Goal: Information Seeking & Learning: Learn about a topic

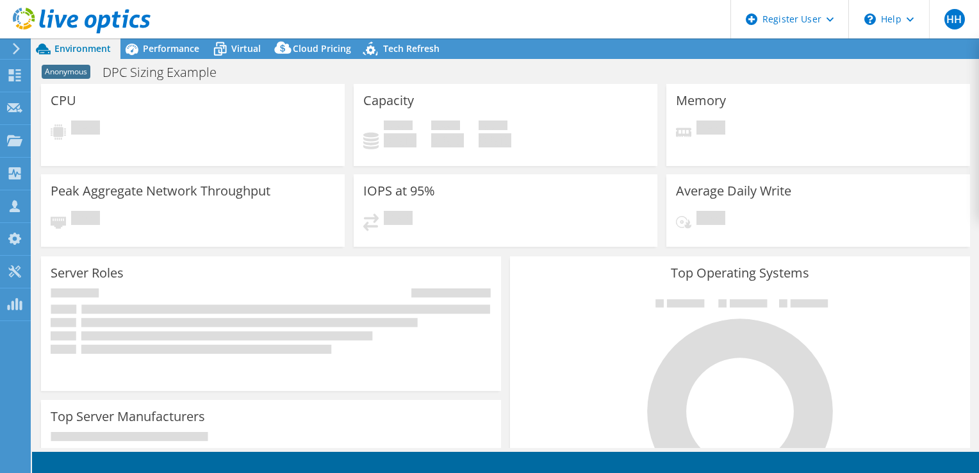
select select "USD"
select select "EUFrankfurt"
select select "EUR"
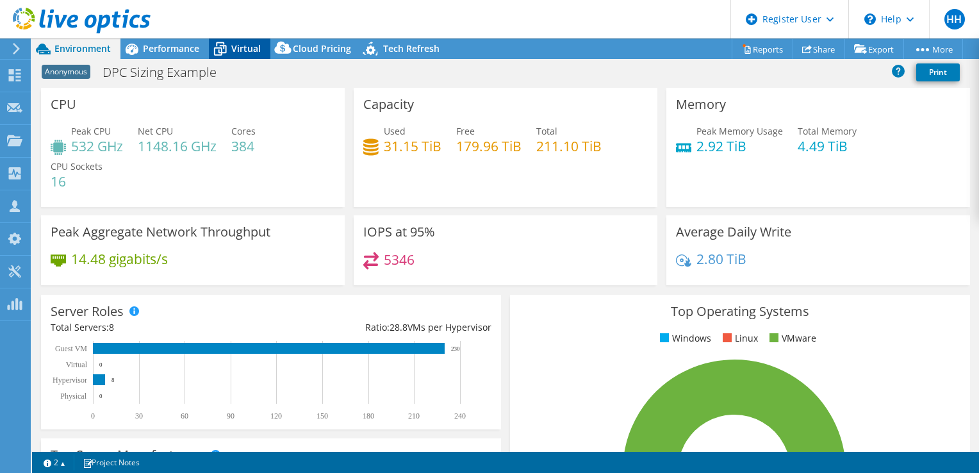
click at [236, 51] on span "Virtual" at bounding box center [245, 48] width 29 height 12
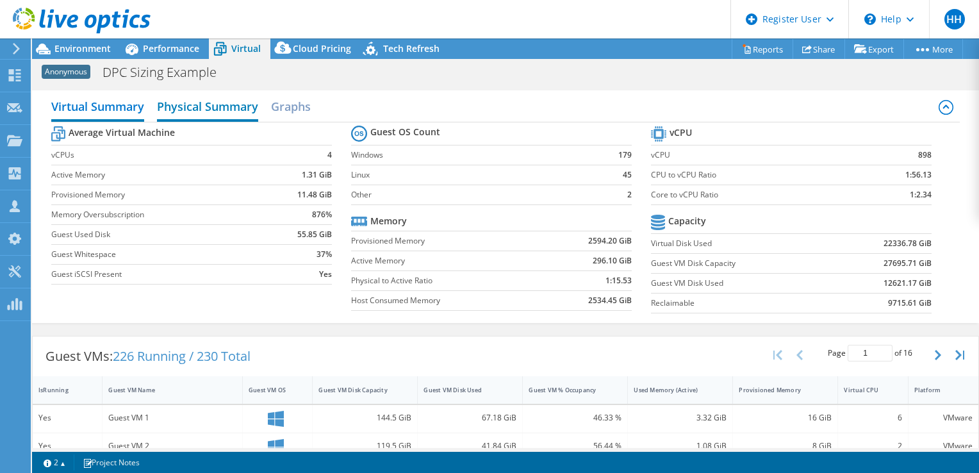
click at [210, 106] on h2 "Physical Summary" at bounding box center [207, 108] width 101 height 28
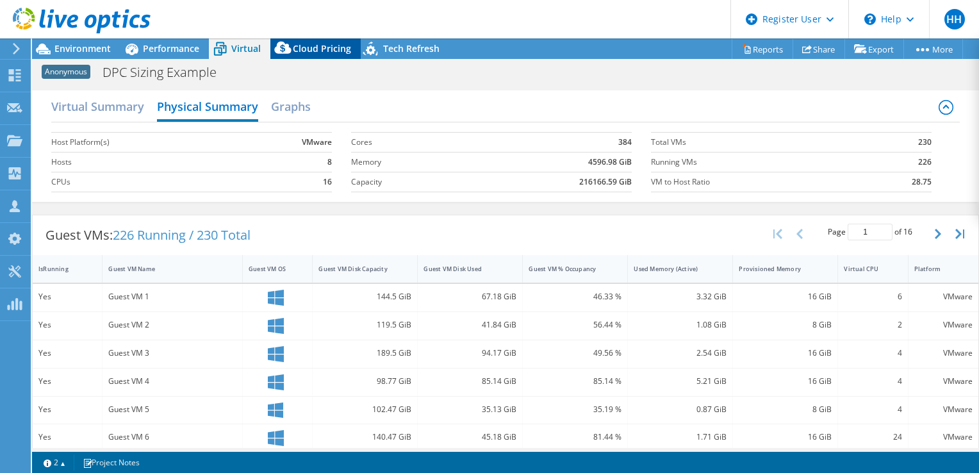
click at [310, 49] on span "Cloud Pricing" at bounding box center [322, 48] width 58 height 12
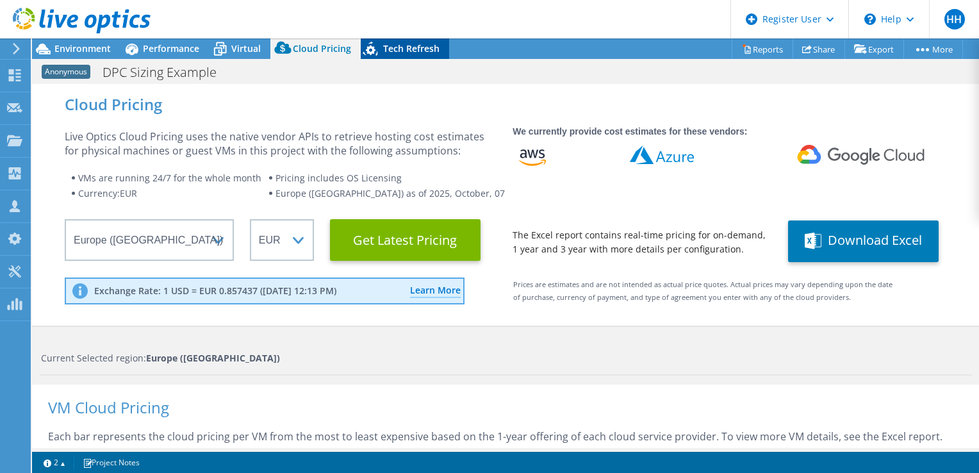
click at [395, 53] on span "Tech Refresh" at bounding box center [411, 48] width 56 height 12
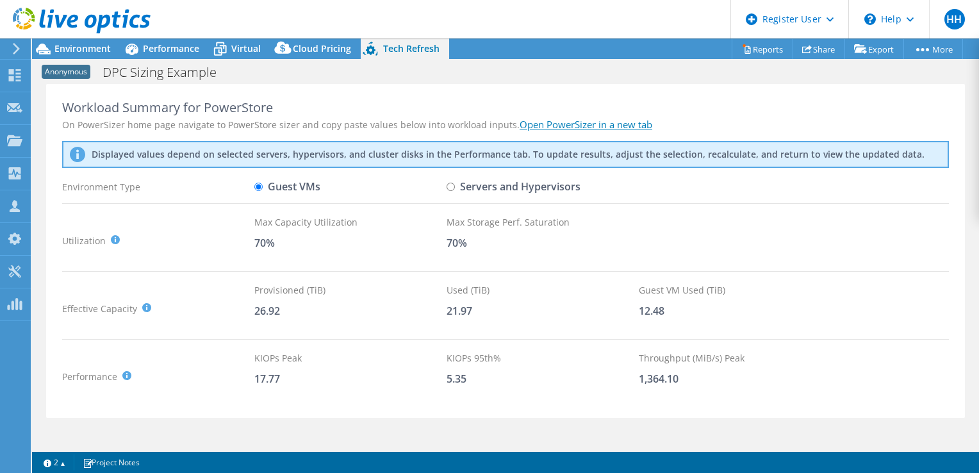
click at [448, 185] on input "Servers and Hypervisors" at bounding box center [450, 187] width 8 height 8
radio input "true"
click at [259, 183] on input "Guest VMs" at bounding box center [258, 187] width 8 height 8
radio input "true"
click at [101, 48] on span "Environment" at bounding box center [82, 48] width 56 height 12
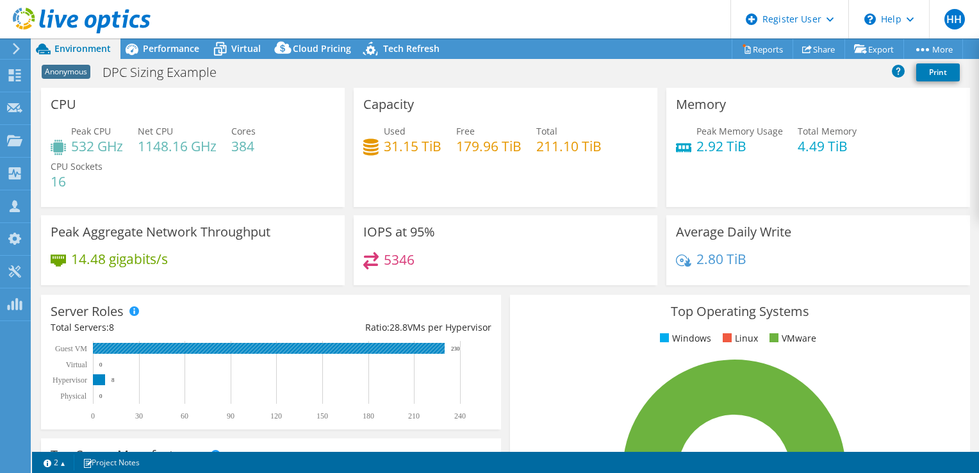
click at [159, 348] on rect at bounding box center [269, 348] width 352 height 11
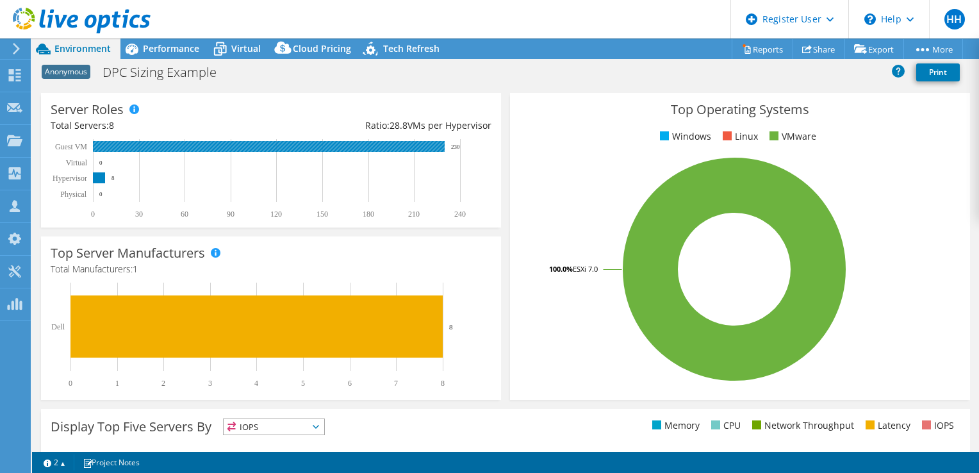
scroll to position [256, 0]
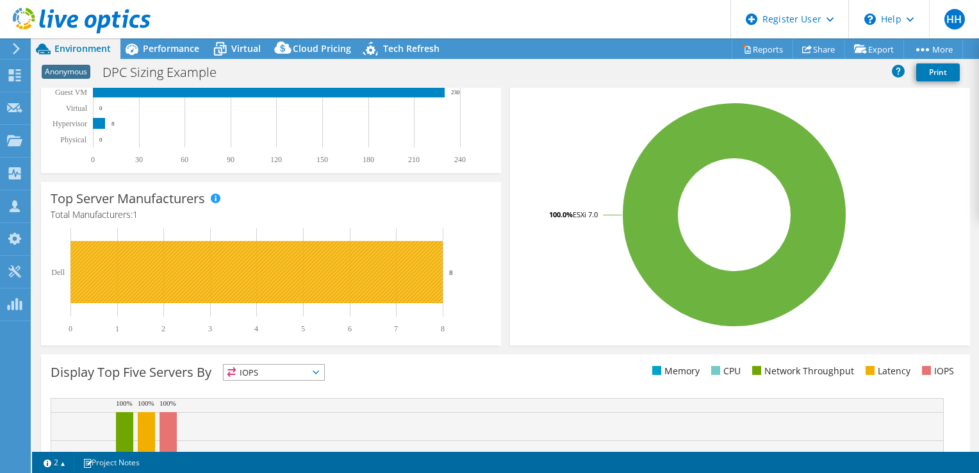
click at [195, 260] on rect at bounding box center [256, 272] width 372 height 62
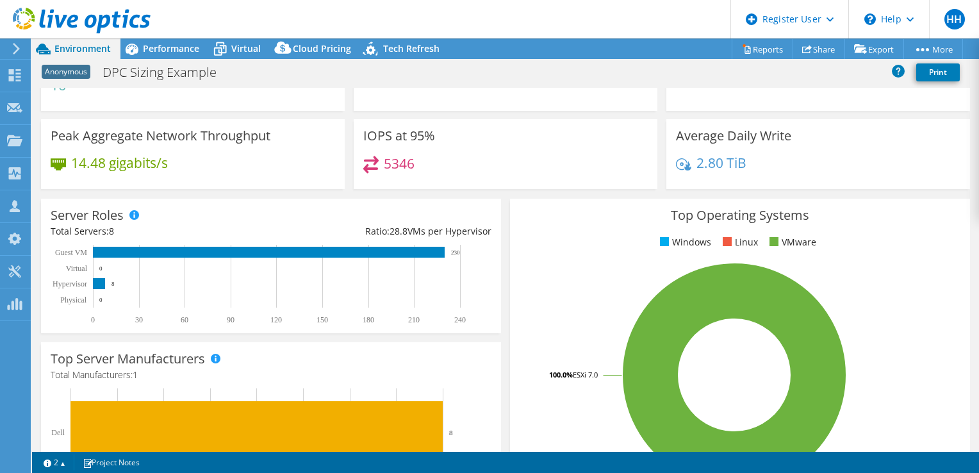
scroll to position [0, 0]
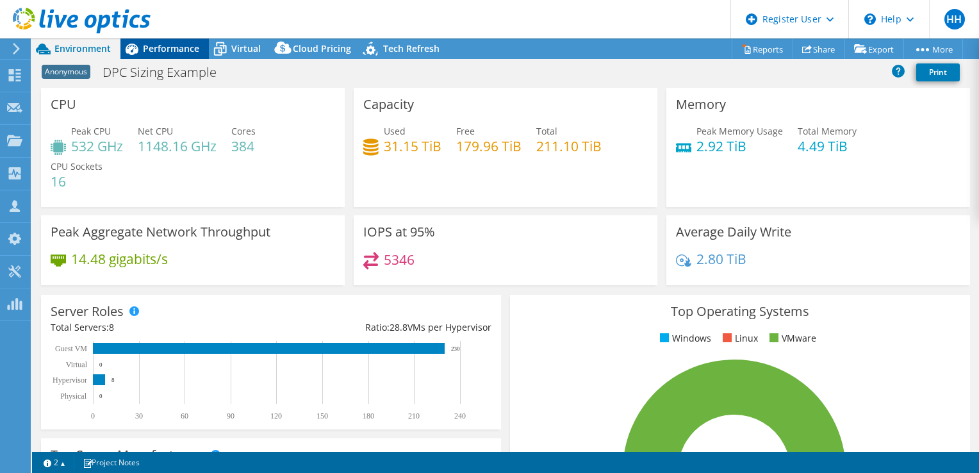
click at [164, 43] on span "Performance" at bounding box center [171, 48] width 56 height 12
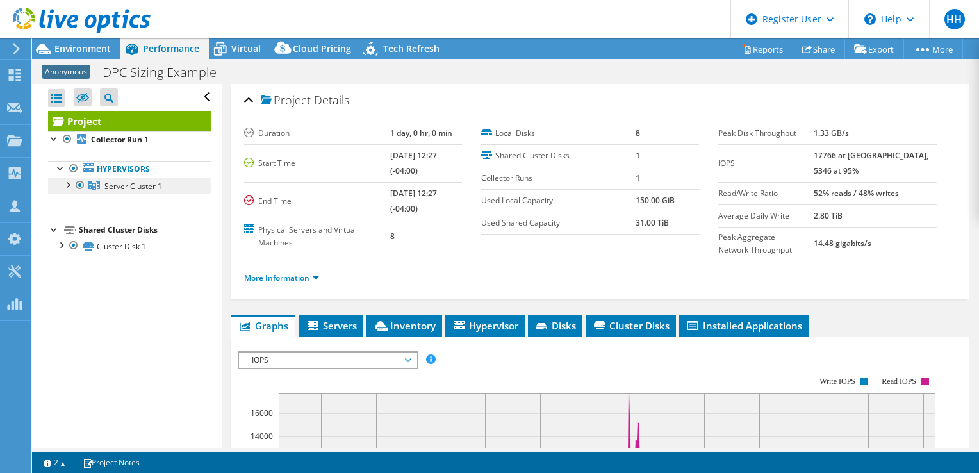
click at [140, 184] on span "Server Cluster 1" at bounding box center [133, 186] width 58 height 11
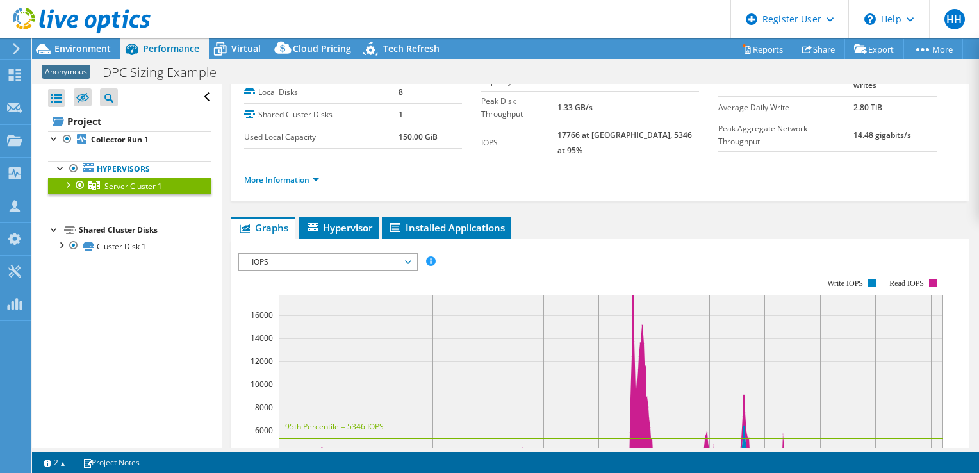
scroll to position [128, 0]
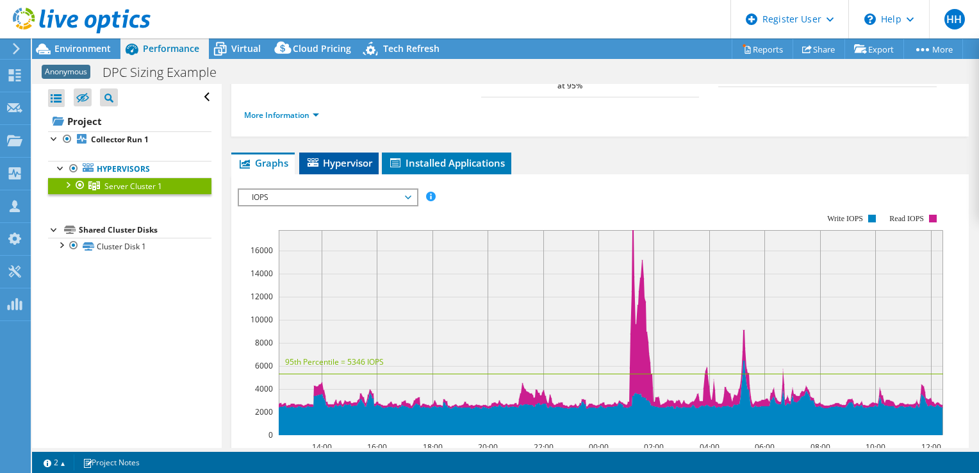
click at [323, 156] on span "Hypervisor" at bounding box center [338, 162] width 67 height 13
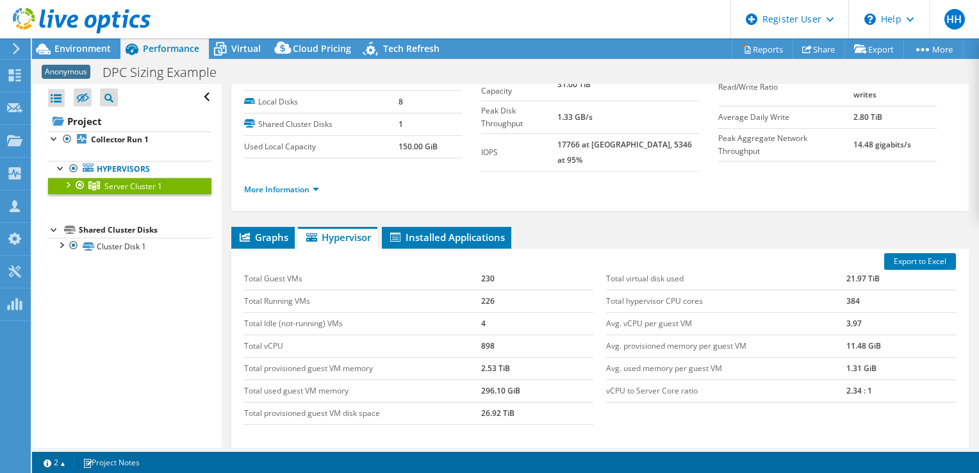
scroll to position [0, 0]
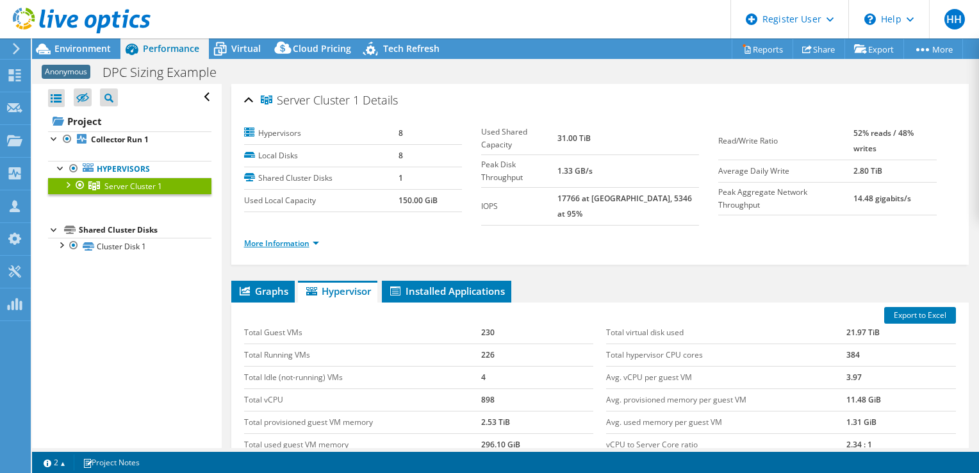
click at [314, 238] on link "More Information" at bounding box center [281, 243] width 75 height 11
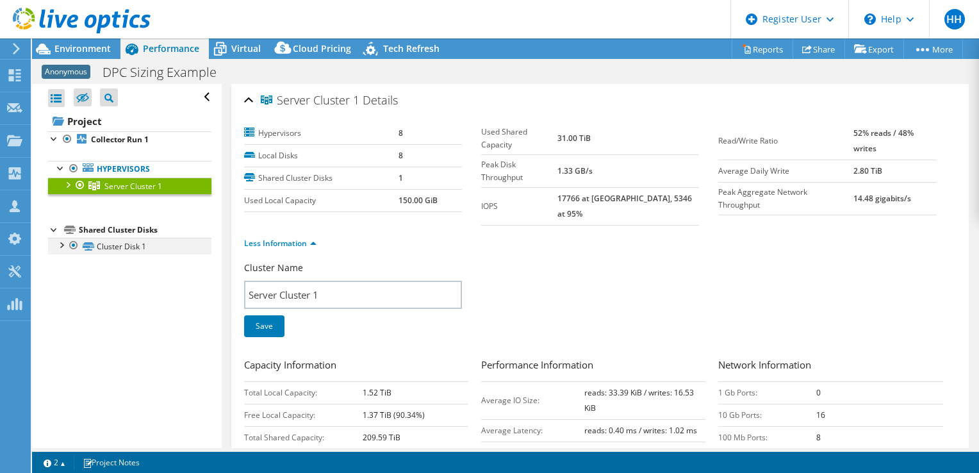
click at [62, 243] on div at bounding box center [60, 244] width 13 height 13
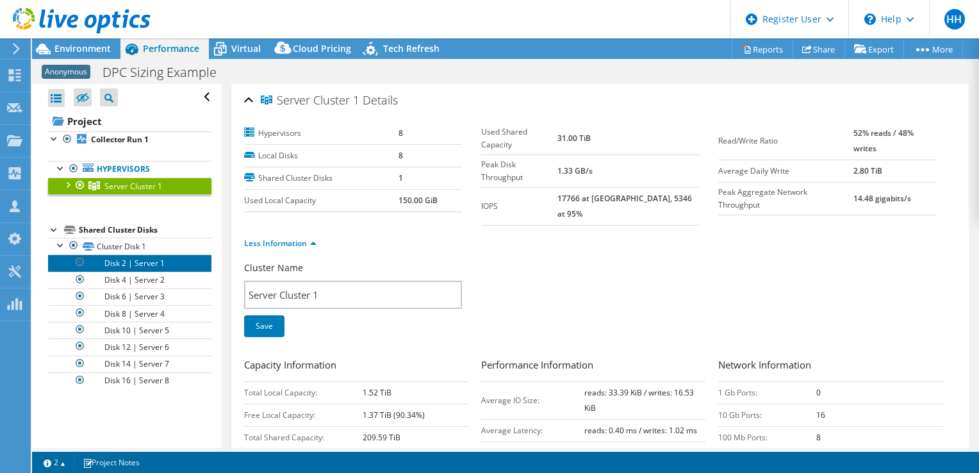
click at [133, 261] on link "Disk 2 | Server 1" at bounding box center [129, 262] width 163 height 17
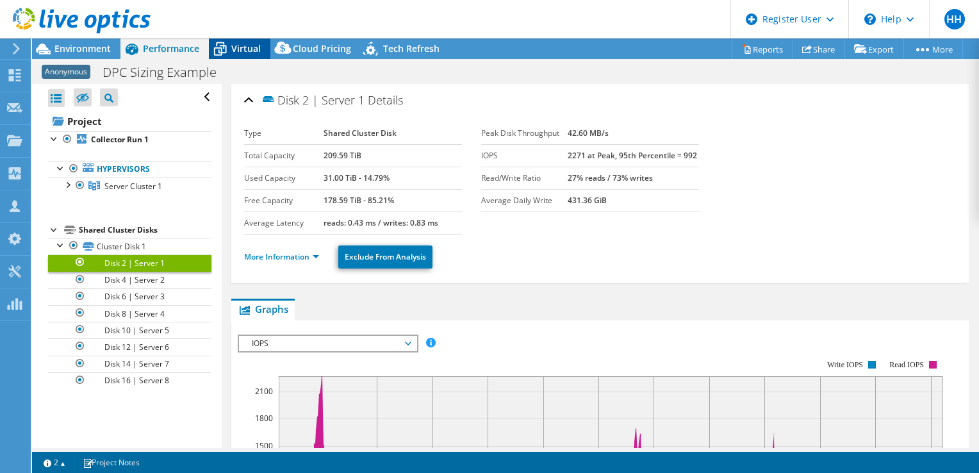
click at [246, 42] on span "Virtual" at bounding box center [245, 48] width 29 height 12
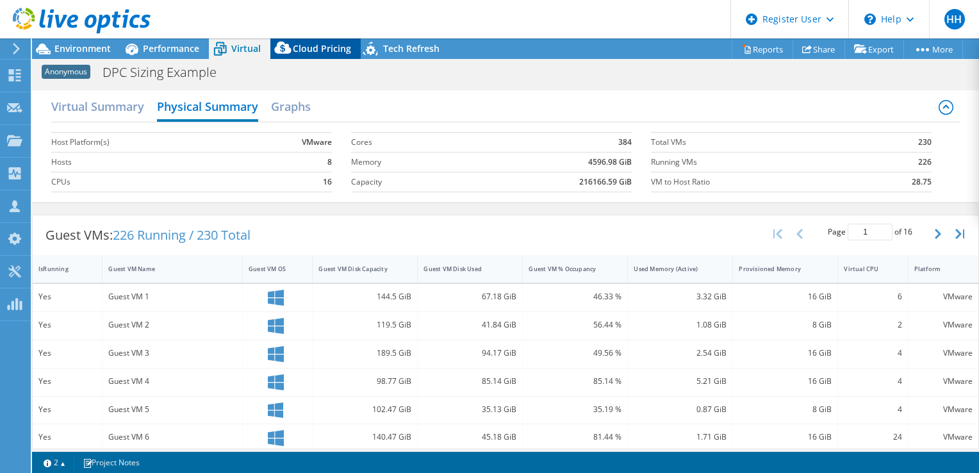
click at [307, 55] on div "Cloud Pricing" at bounding box center [315, 48] width 90 height 20
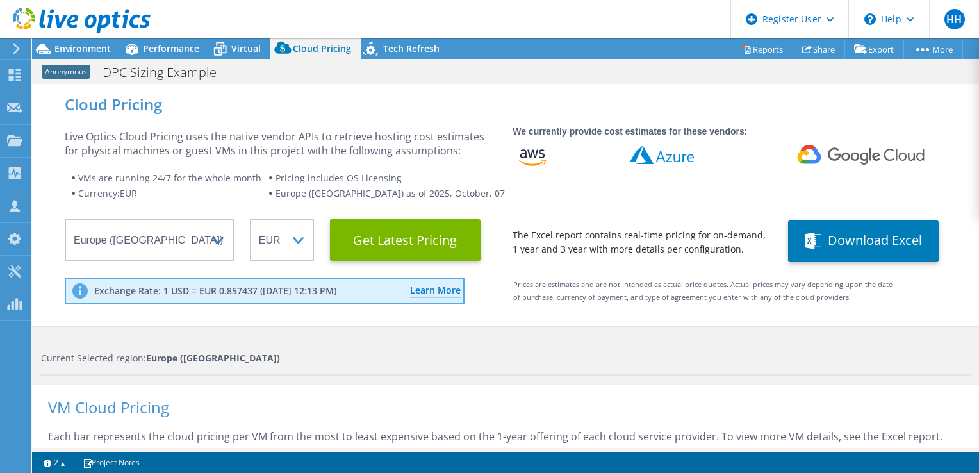
click at [403, 59] on div "Anonymous DPC Sizing Example Print" at bounding box center [505, 71] width 947 height 25
click at [406, 55] on div "Tech Refresh" at bounding box center [405, 48] width 88 height 20
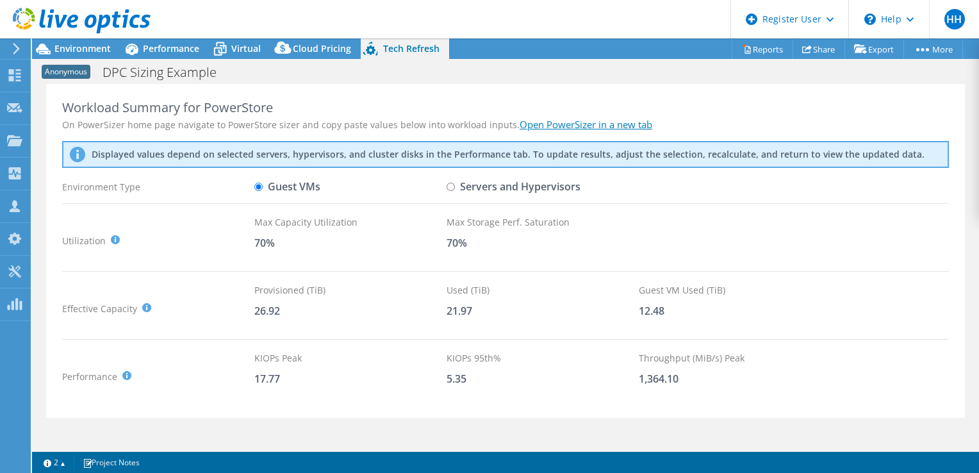
click at [451, 186] on input "Servers and Hypervisors" at bounding box center [450, 187] width 8 height 8
radio input "true"
radio input "false"
click at [83, 47] on span "Environment" at bounding box center [82, 48] width 56 height 12
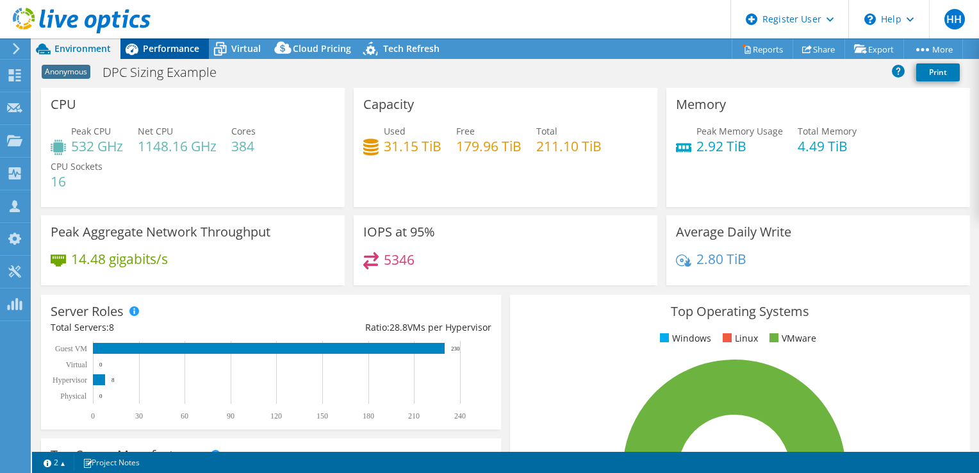
click at [179, 46] on span "Performance" at bounding box center [171, 48] width 56 height 12
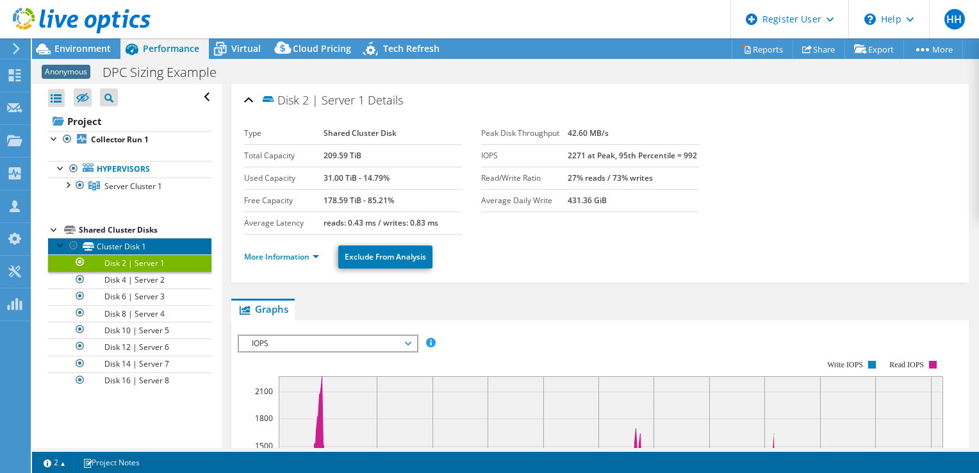
click at [145, 241] on link "Cluster Disk 1" at bounding box center [129, 246] width 163 height 17
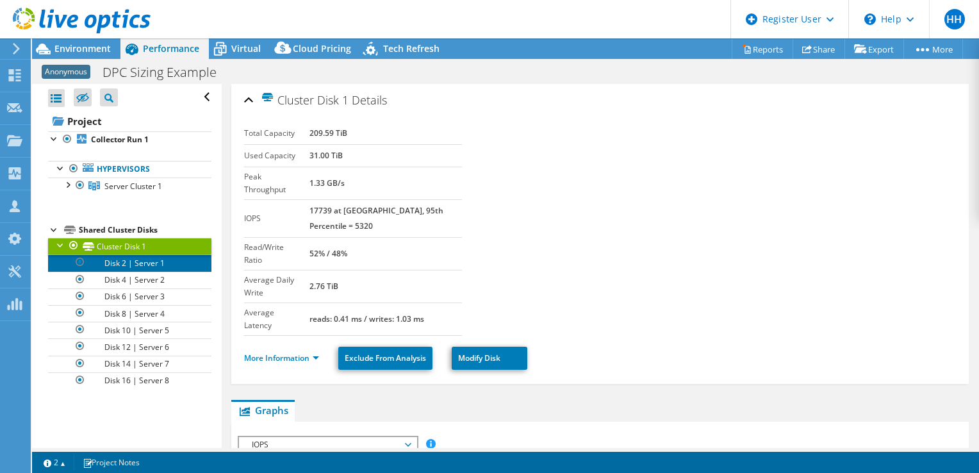
click at [149, 256] on link "Disk 2 | Server 1" at bounding box center [129, 262] width 163 height 17
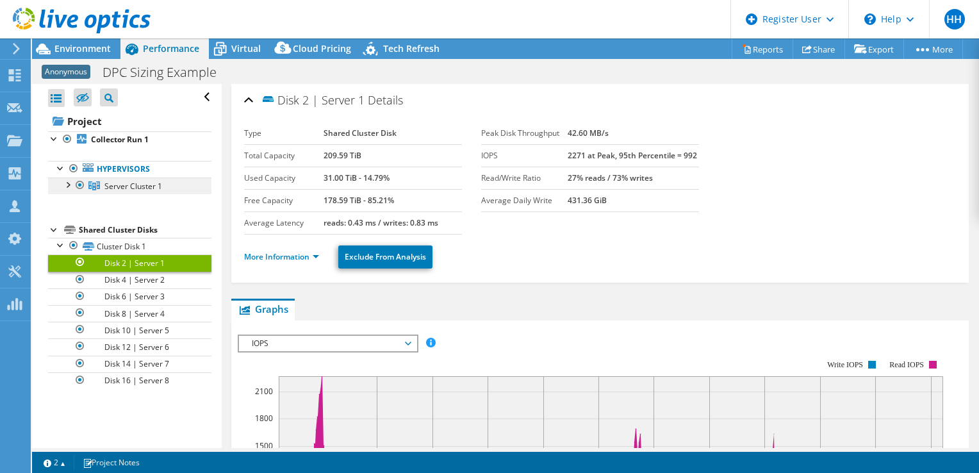
click at [140, 186] on span "Server Cluster 1" at bounding box center [133, 186] width 58 height 11
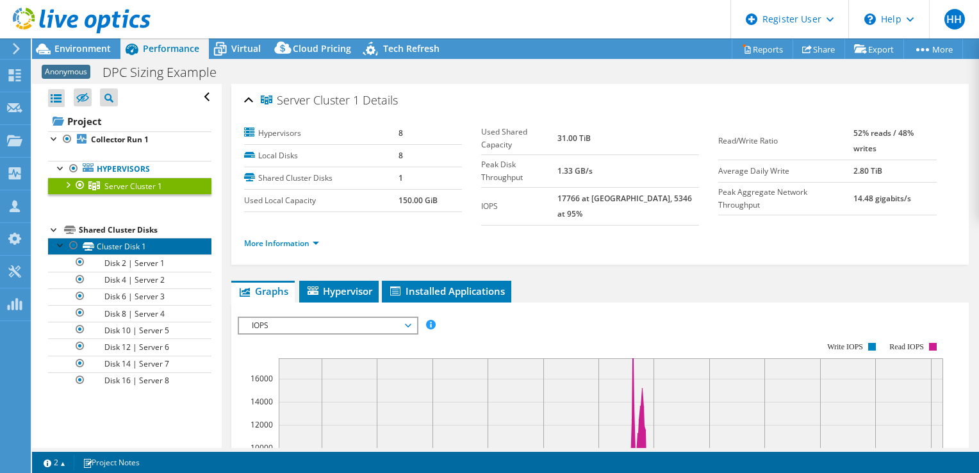
click at [115, 247] on link "Cluster Disk 1" at bounding box center [129, 246] width 163 height 17
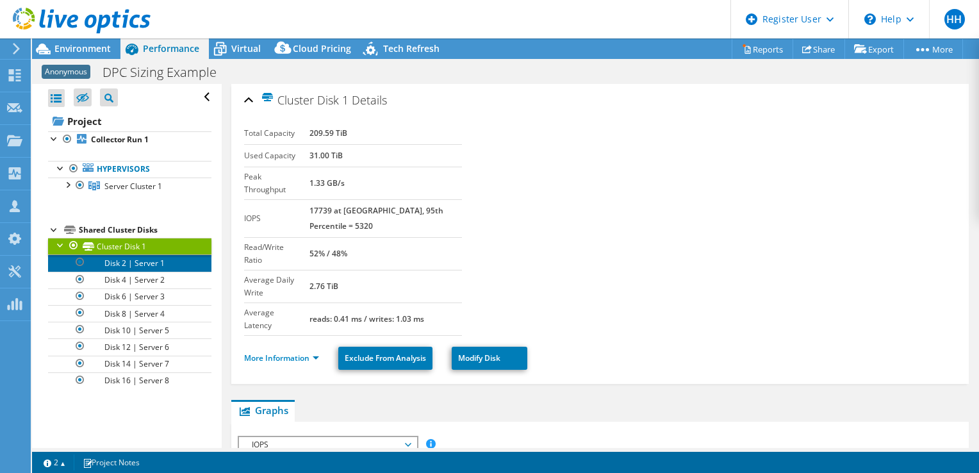
click at [125, 258] on link "Disk 2 | Server 1" at bounding box center [129, 262] width 163 height 17
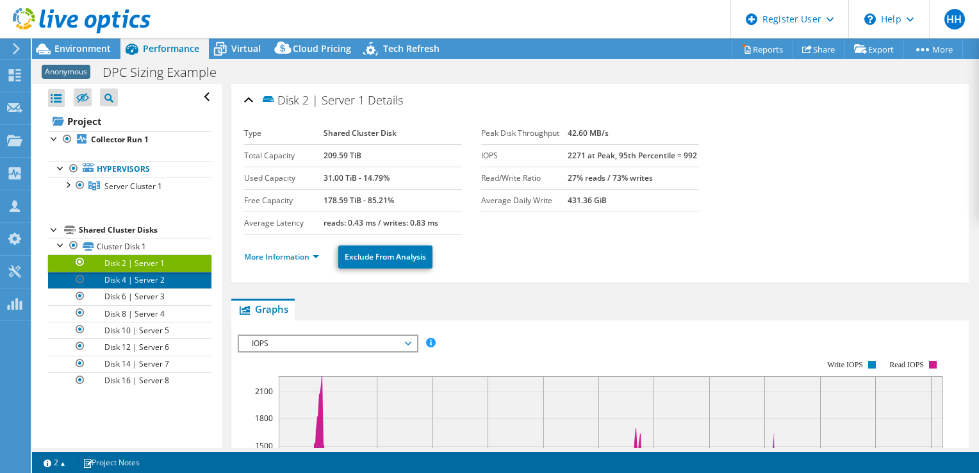
click at [134, 274] on link "Disk 4 | Server 2" at bounding box center [129, 280] width 163 height 17
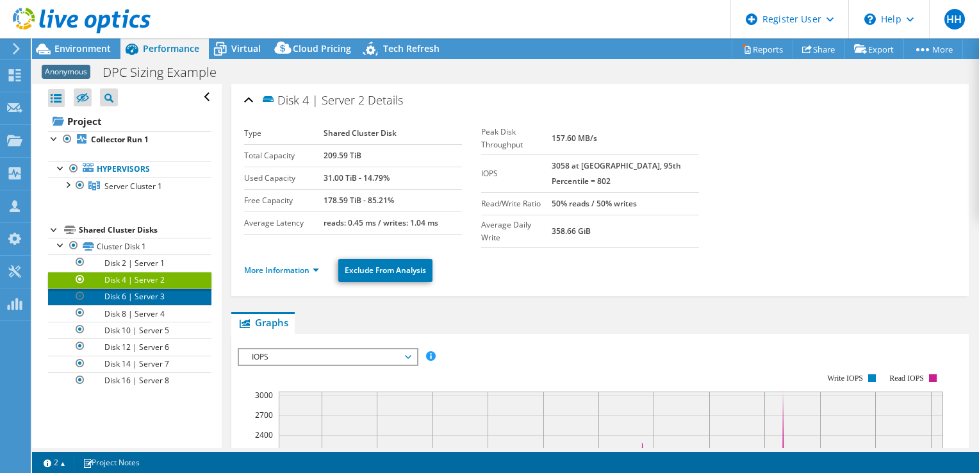
click at [138, 291] on link "Disk 6 | Server 3" at bounding box center [129, 296] width 163 height 17
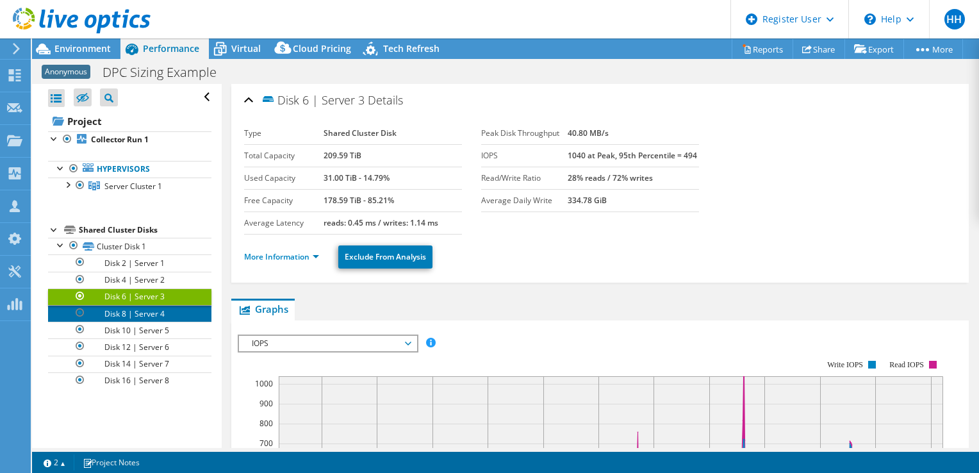
click at [144, 305] on link "Disk 8 | Server 4" at bounding box center [129, 313] width 163 height 17
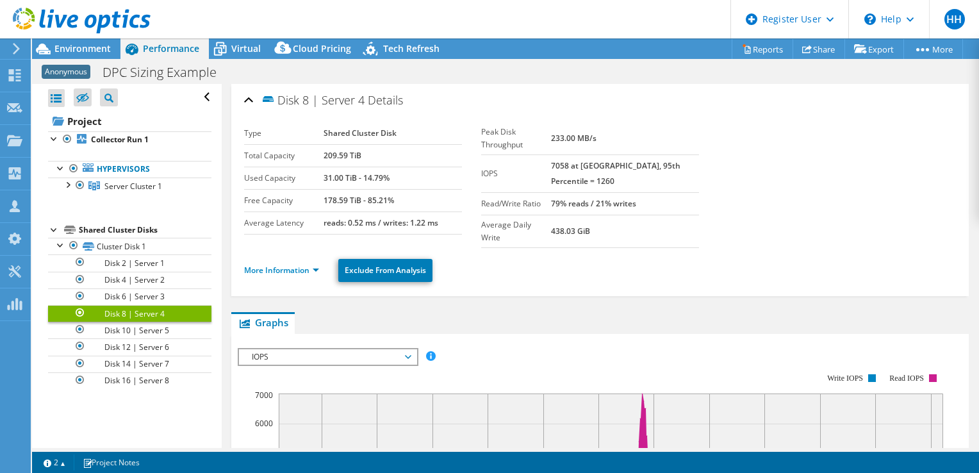
click at [149, 314] on link "Disk 8 | Server 4" at bounding box center [129, 313] width 163 height 17
click at [159, 328] on link "Disk 10 | Server 5" at bounding box center [129, 329] width 163 height 17
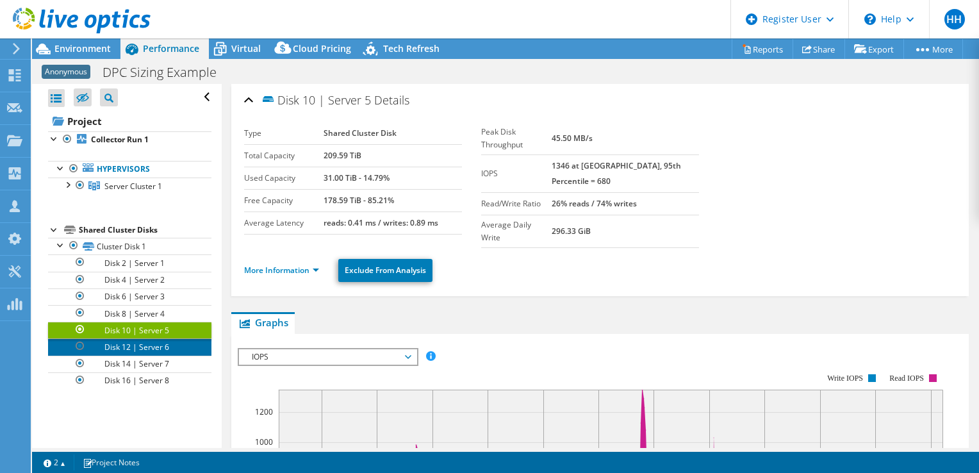
click at [155, 341] on link "Disk 12 | Server 6" at bounding box center [129, 346] width 163 height 17
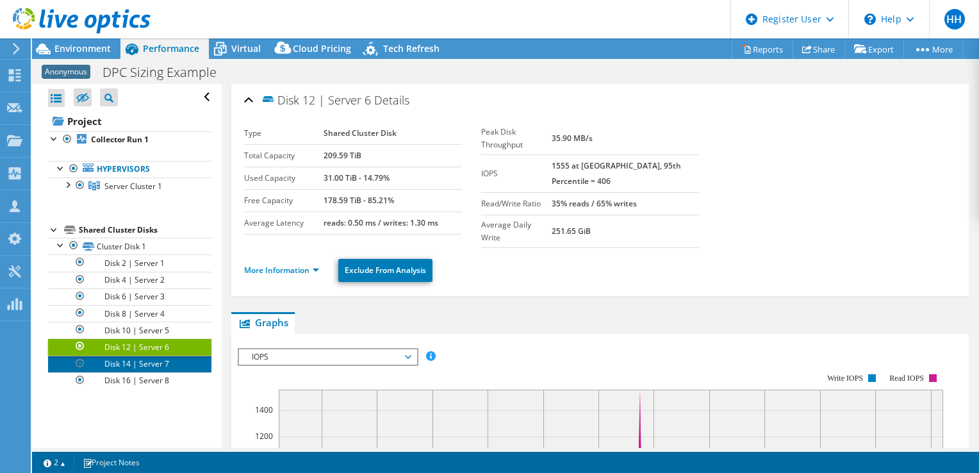
click at [155, 367] on link "Disk 14 | Server 7" at bounding box center [129, 363] width 163 height 17
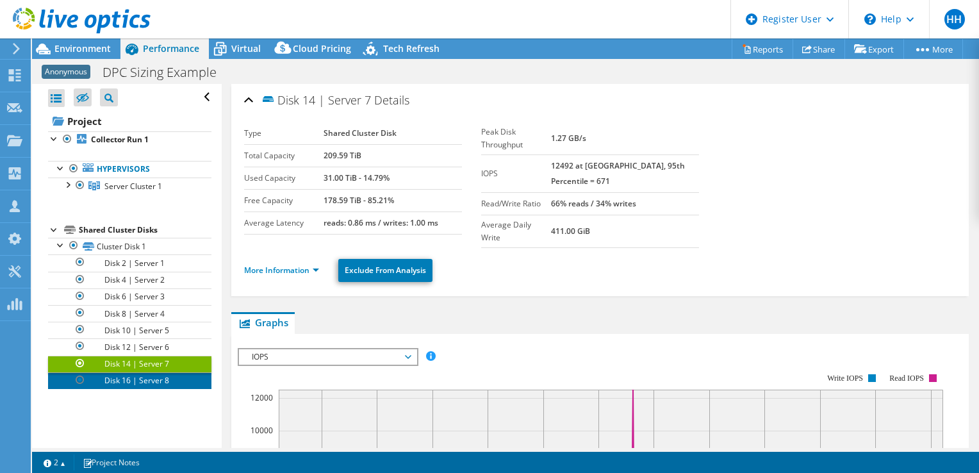
click at [152, 375] on link "Disk 16 | Server 8" at bounding box center [129, 380] width 163 height 17
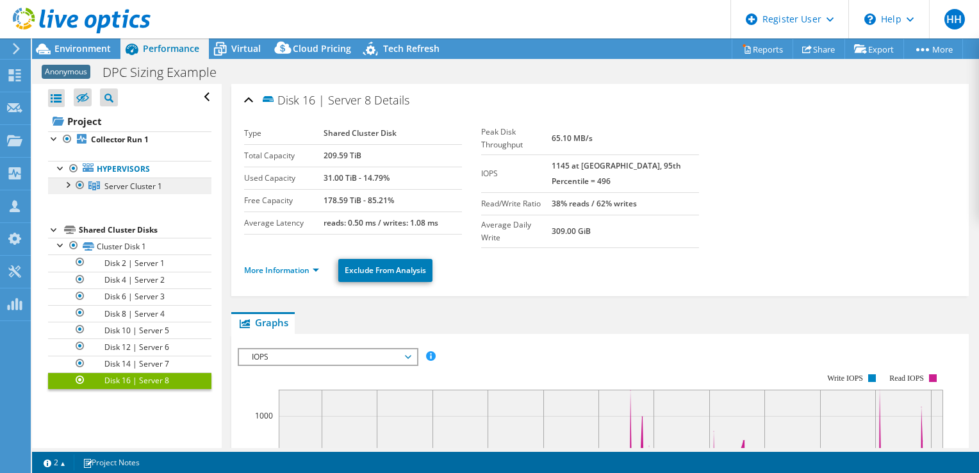
click at [124, 191] on link "Server Cluster 1" at bounding box center [129, 185] width 163 height 17
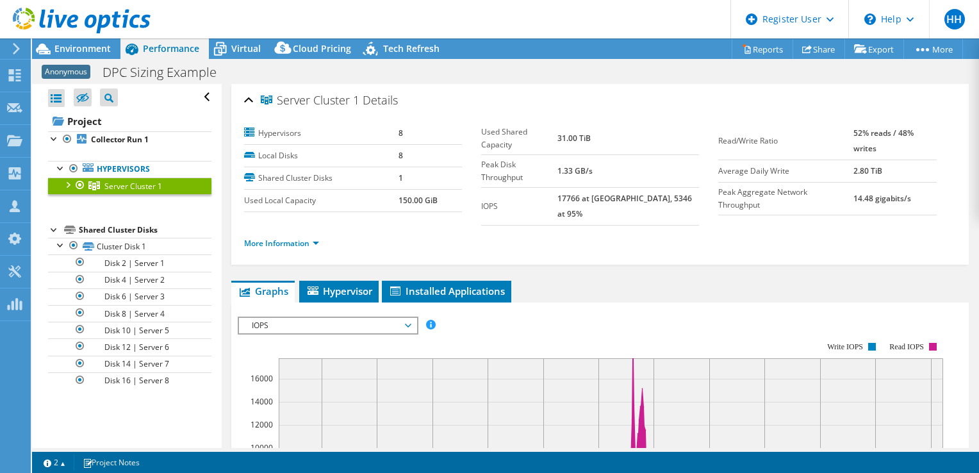
click at [85, 40] on div at bounding box center [75, 21] width 150 height 43
click at [85, 42] on div at bounding box center [75, 21] width 150 height 43
click at [90, 49] on span "Environment" at bounding box center [82, 48] width 56 height 12
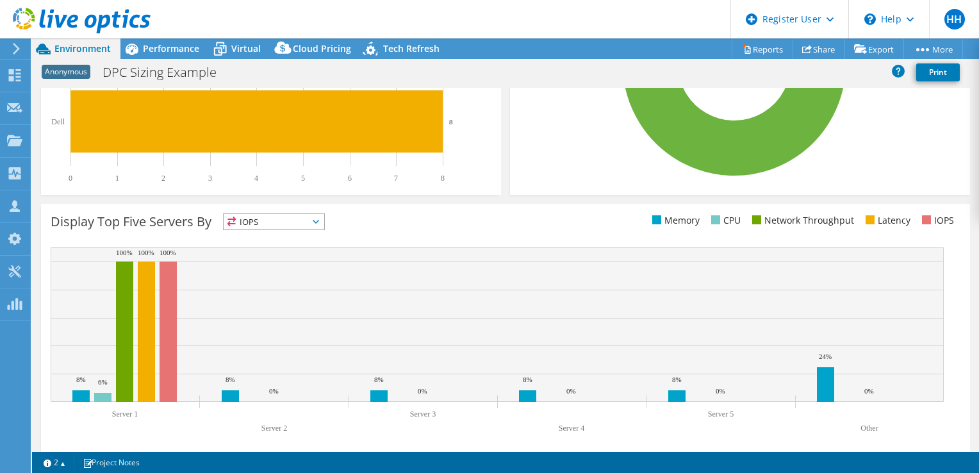
scroll to position [416, 0]
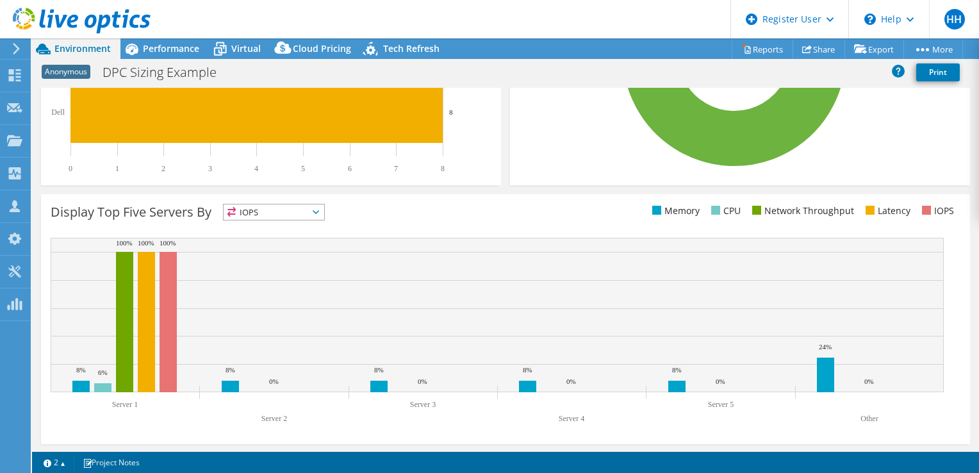
click at [318, 211] on icon at bounding box center [316, 212] width 6 height 4
click at [411, 213] on div "Display Top Five Servers By IOPS IOPS" at bounding box center [278, 214] width 455 height 21
click at [324, 215] on span "IOPS" at bounding box center [274, 211] width 101 height 15
click at [307, 281] on li "Network Throughput" at bounding box center [274, 282] width 101 height 18
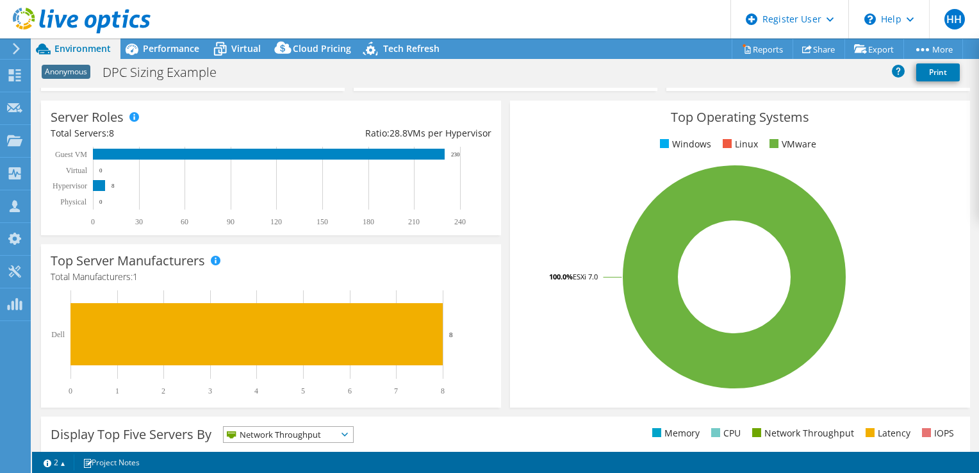
scroll to position [32, 0]
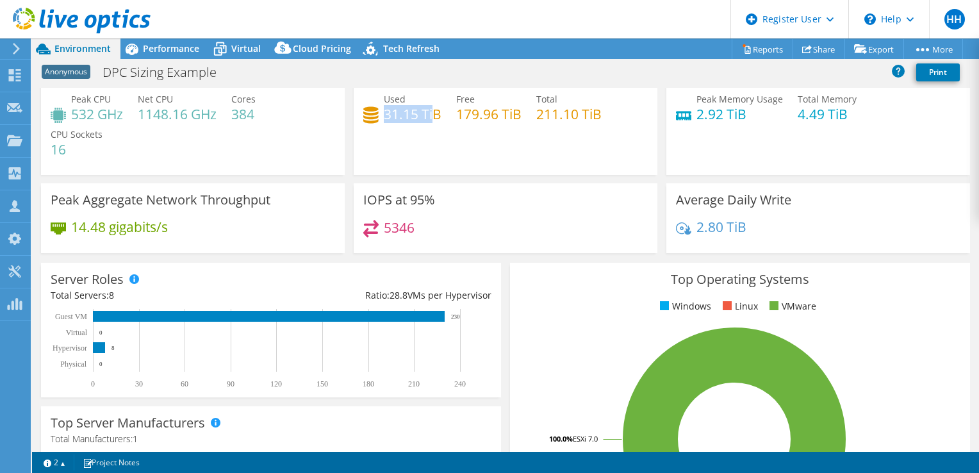
drag, startPoint x: 382, startPoint y: 119, endPoint x: 430, endPoint y: 111, distance: 49.3
click at [430, 111] on h4 "31.15 TiB" at bounding box center [413, 114] width 58 height 14
drag, startPoint x: 430, startPoint y: 111, endPoint x: 607, endPoint y: 111, distance: 176.8
click at [607, 111] on div "Used 31.15 TiB Free 179.96 TiB Total 211.10 TiB" at bounding box center [505, 113] width 284 height 42
drag, startPoint x: 419, startPoint y: 234, endPoint x: 380, endPoint y: 234, distance: 38.4
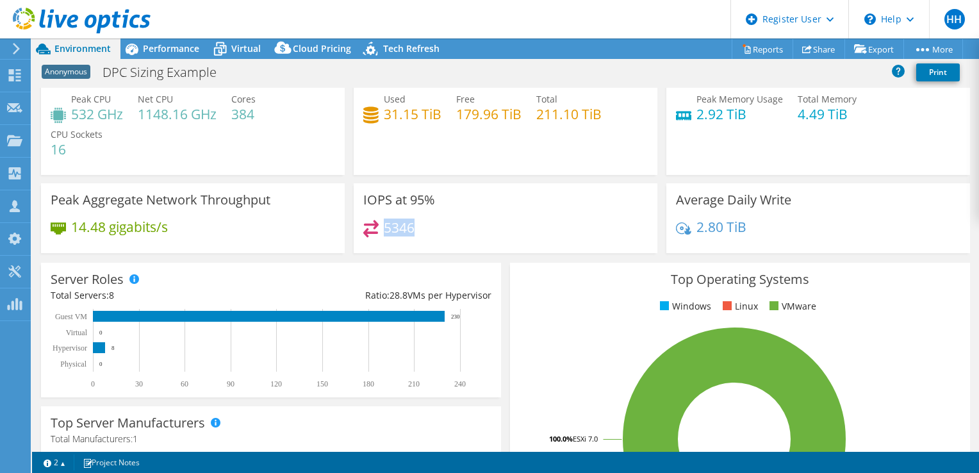
click at [380, 234] on div "5346" at bounding box center [505, 234] width 284 height 28
drag, startPoint x: 380, startPoint y: 234, endPoint x: 516, endPoint y: 215, distance: 136.6
click at [516, 215] on div "IOPS at 95% 5346" at bounding box center [506, 218] width 304 height 70
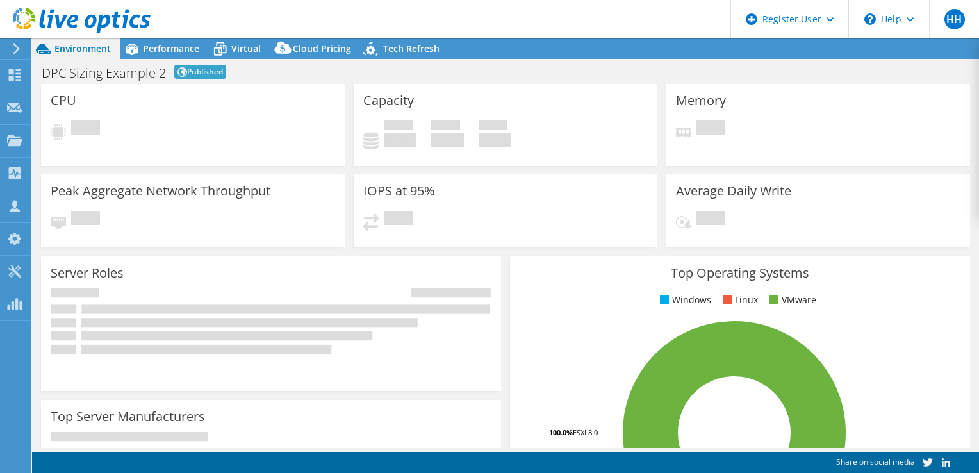
select select "USD"
select select "EUFrankfurt"
select select "EUR"
